Goal: Task Accomplishment & Management: Use online tool/utility

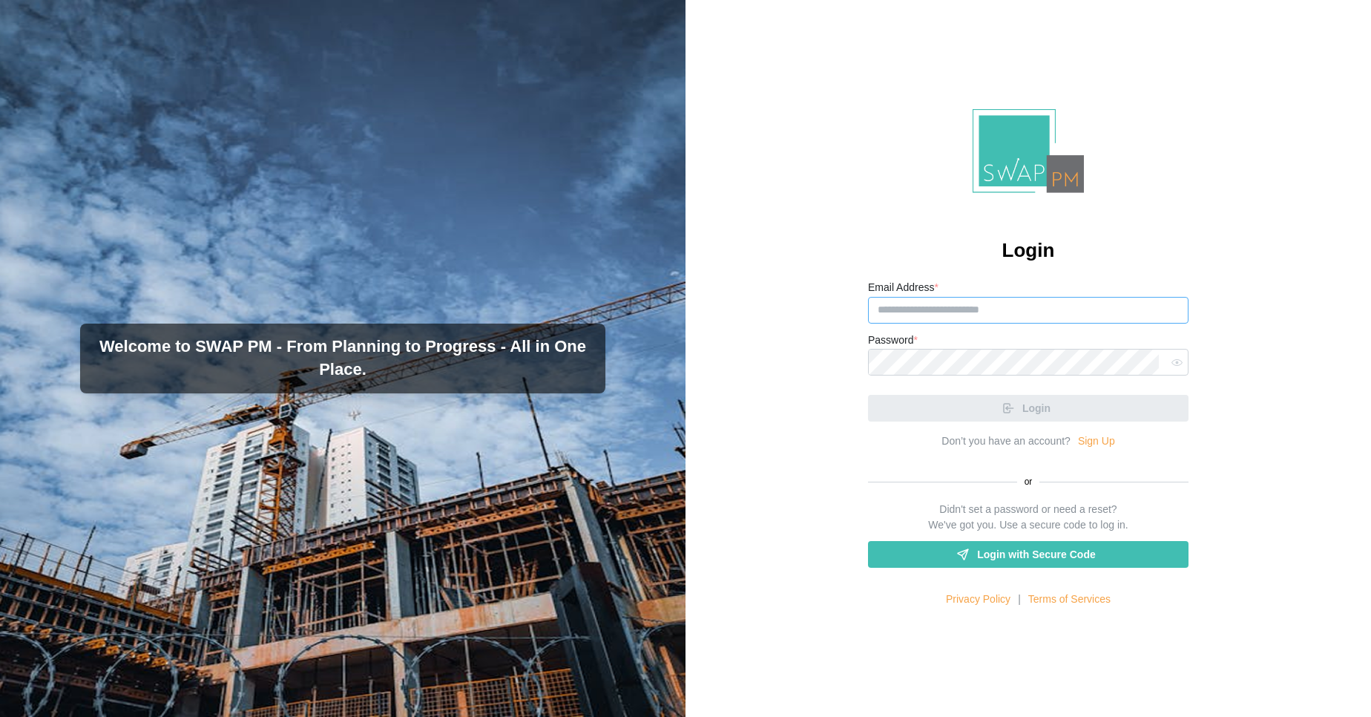
click at [912, 299] on input "Email Address *" at bounding box center [1028, 310] width 321 height 27
type input "**********"
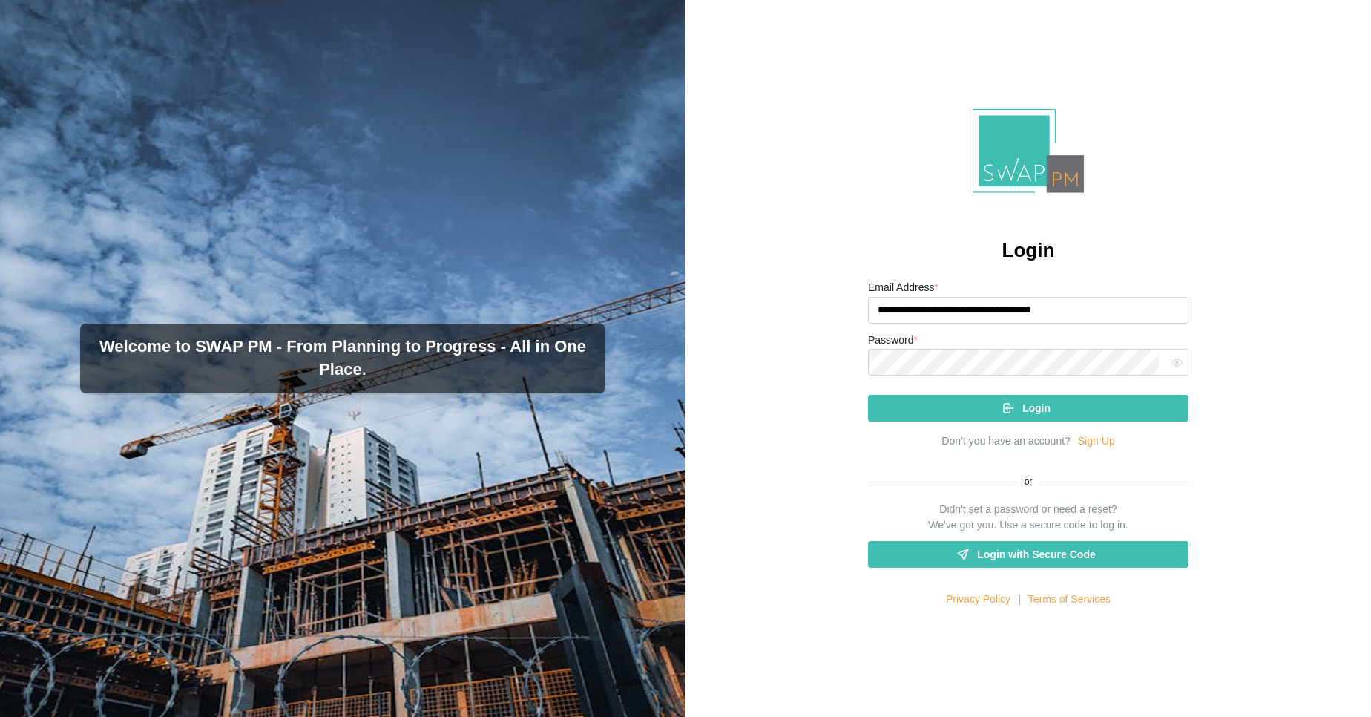
click at [916, 411] on div "Login" at bounding box center [1026, 408] width 297 height 25
